Goal: Task Accomplishment & Management: Use online tool/utility

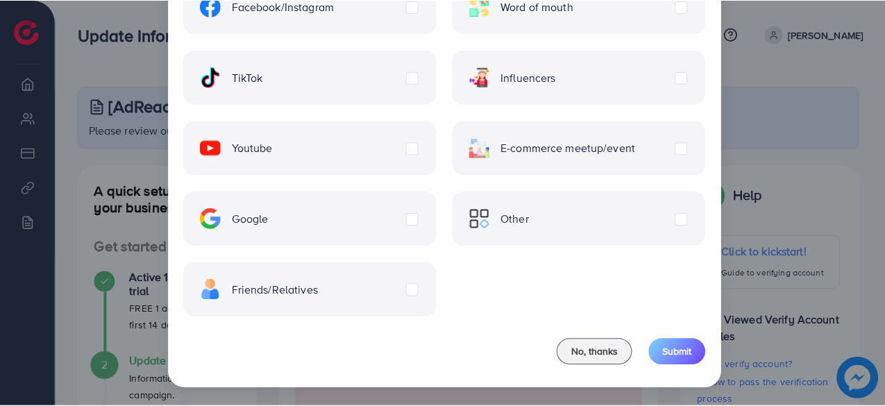
scroll to position [151, 0]
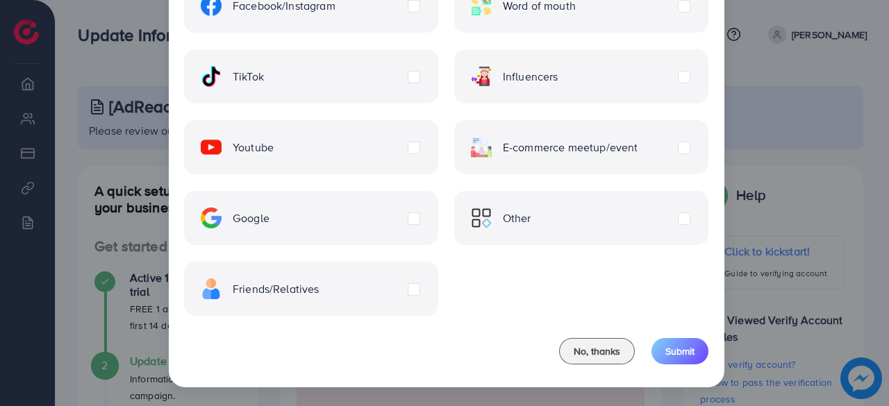
click at [585, 198] on div "Other" at bounding box center [581, 218] width 254 height 54
click at [656, 234] on div "Other" at bounding box center [581, 218] width 254 height 54
click at [531, 220] on label "Other" at bounding box center [501, 218] width 60 height 21
click at [269, 216] on label "Google" at bounding box center [235, 218] width 69 height 21
click at [531, 219] on label "Other" at bounding box center [501, 218] width 60 height 21
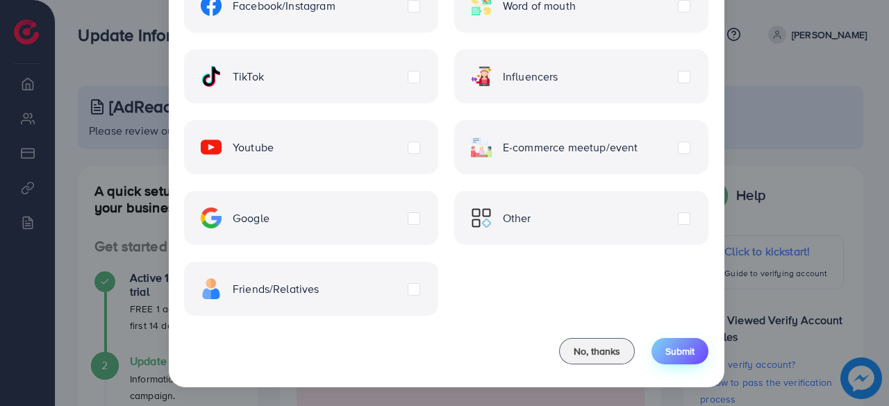
click at [681, 358] on button "Submit" at bounding box center [679, 351] width 57 height 26
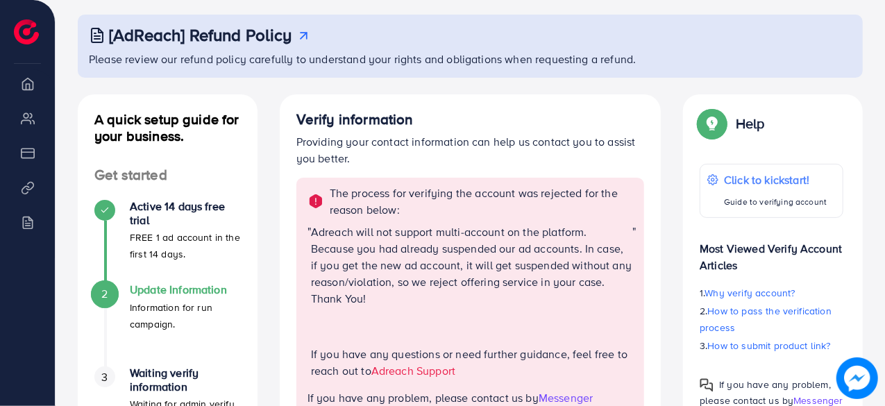
scroll to position [0, 0]
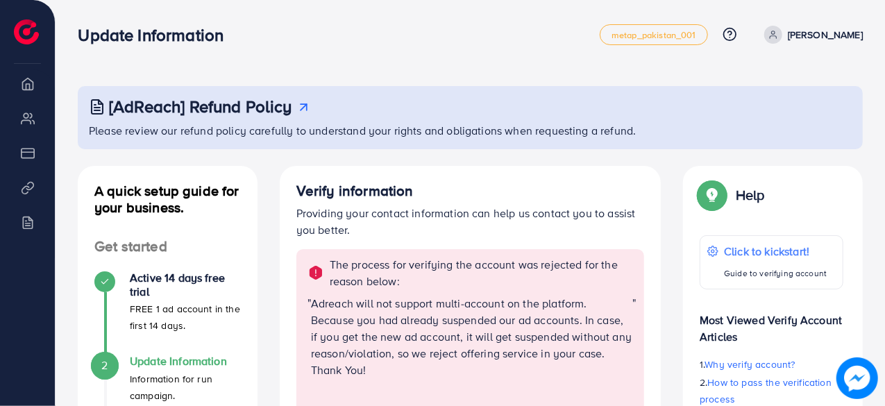
click at [829, 26] on p "[PERSON_NAME]" at bounding box center [825, 34] width 75 height 17
click at [789, 93] on link "Log out" at bounding box center [796, 82] width 132 height 31
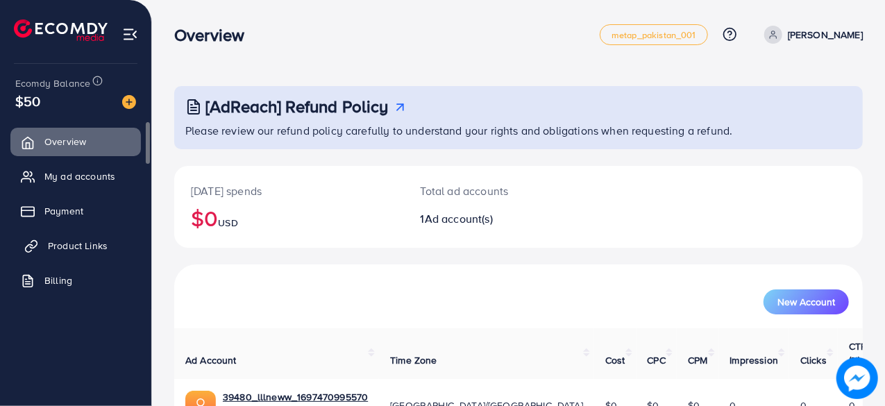
click at [94, 248] on span "Product Links" at bounding box center [78, 246] width 60 height 14
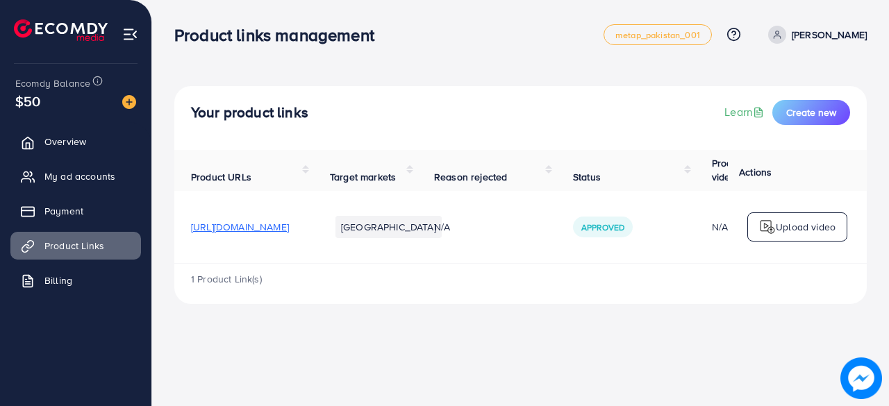
click at [289, 228] on span "[URL][DOMAIN_NAME]" at bounding box center [240, 227] width 98 height 14
click at [327, 130] on div "Your product links Learn Create new" at bounding box center [520, 118] width 692 height 64
click at [808, 107] on span "Create new" at bounding box center [811, 113] width 50 height 14
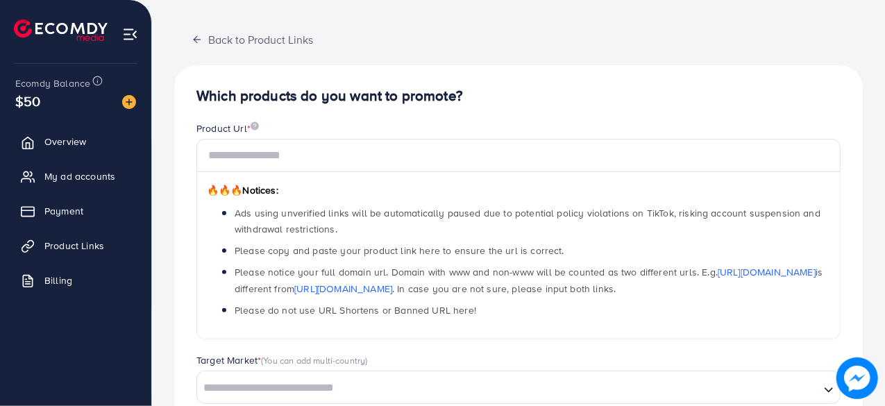
scroll to position [62, 0]
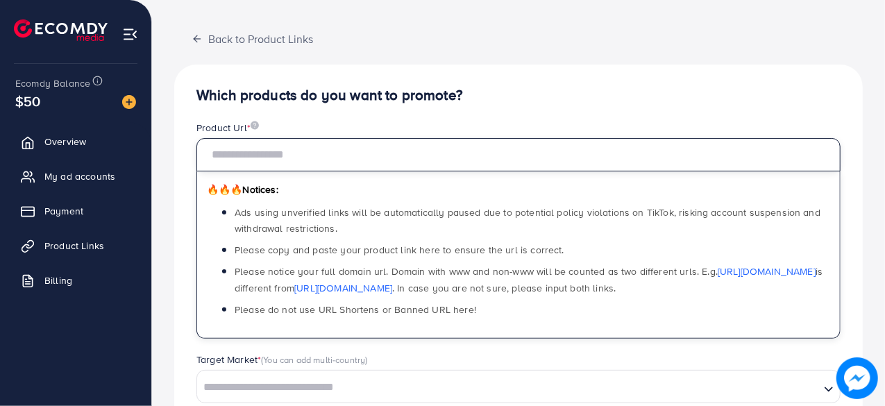
click at [337, 153] on input "text" at bounding box center [519, 154] width 644 height 33
paste input "**********"
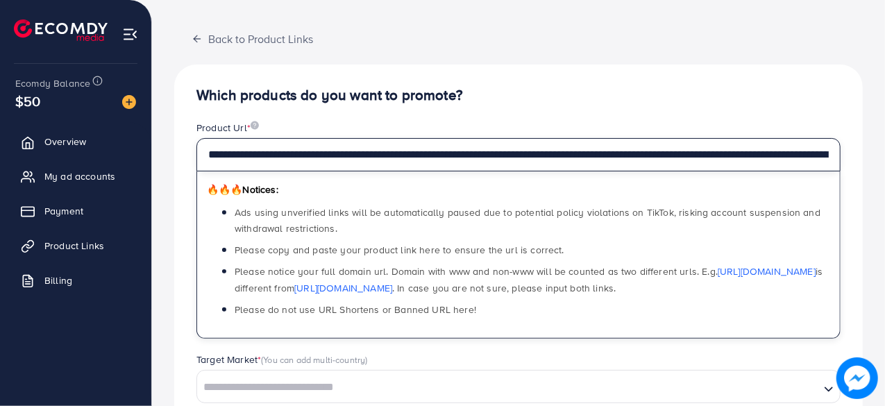
scroll to position [0, 187]
type input "**********"
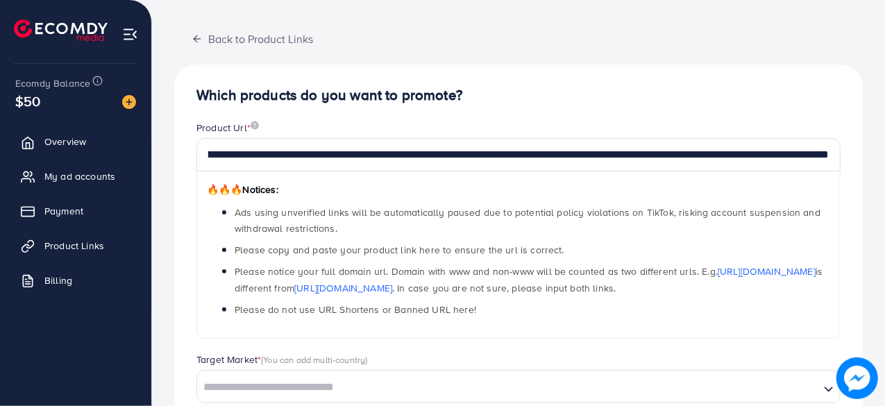
scroll to position [0, 0]
click at [544, 94] on h4 "Which products do you want to promote?" at bounding box center [519, 95] width 644 height 17
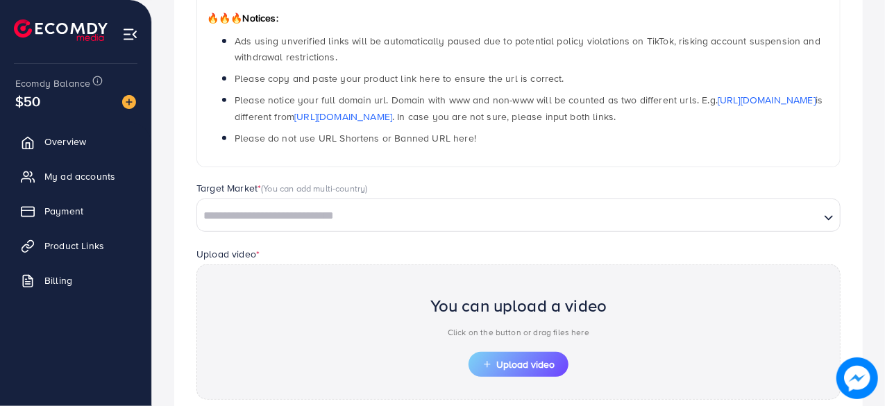
scroll to position [241, 0]
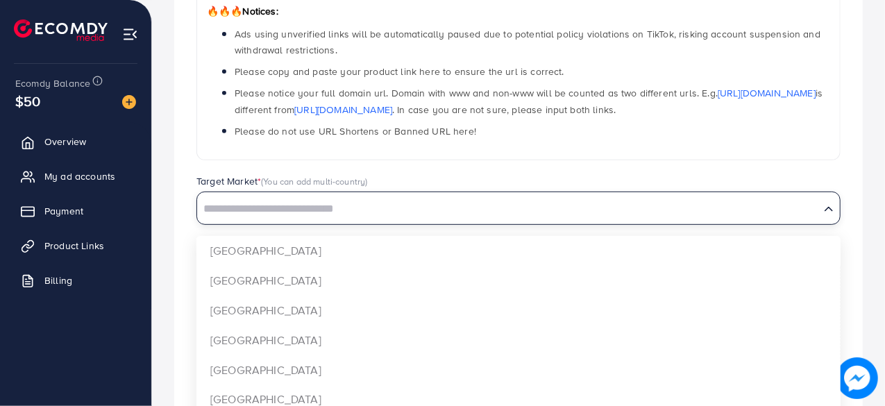
click at [433, 208] on input "Search for option" at bounding box center [509, 210] width 620 height 22
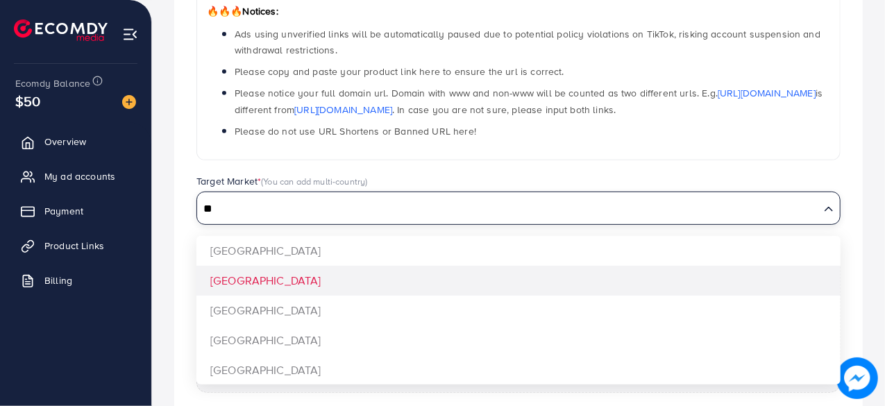
type input "**"
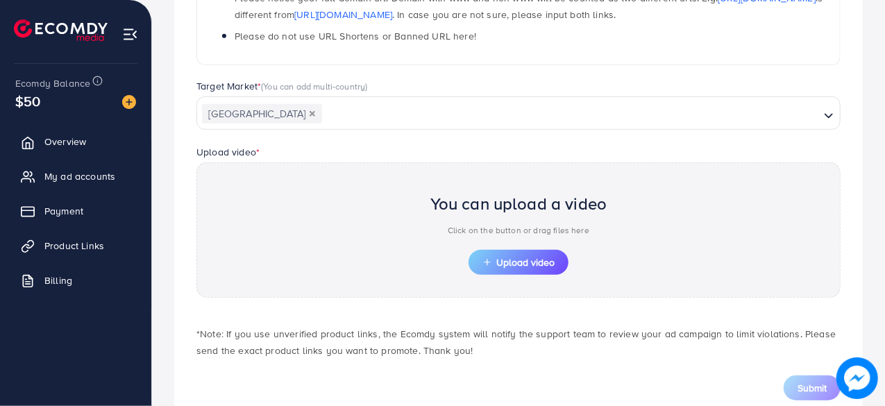
scroll to position [337, 0]
click at [526, 249] on button "Upload video" at bounding box center [519, 261] width 100 height 25
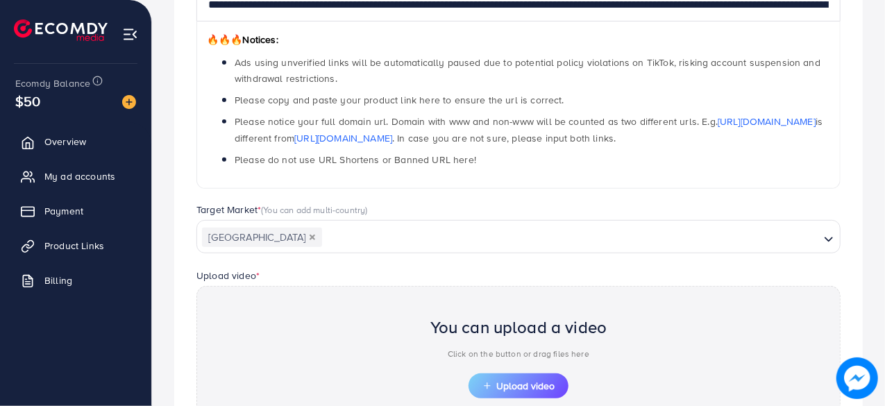
scroll to position [215, 0]
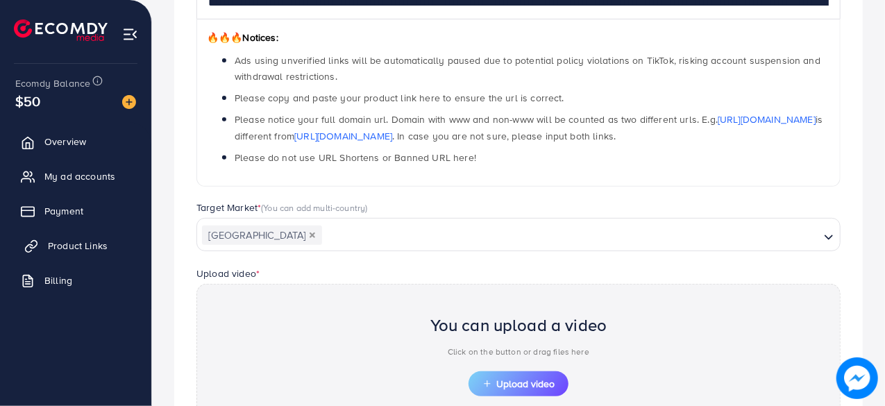
click at [82, 248] on span "Product Links" at bounding box center [78, 246] width 60 height 14
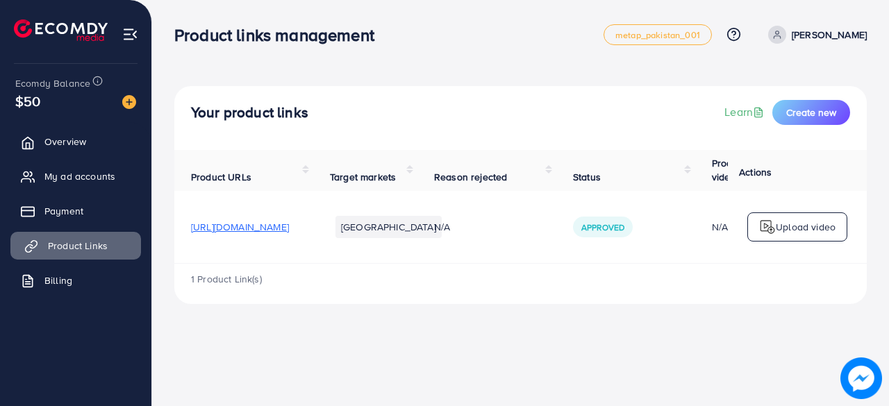
click at [104, 247] on span "Product Links" at bounding box center [78, 246] width 60 height 14
